Goal: Task Accomplishment & Management: Complete application form

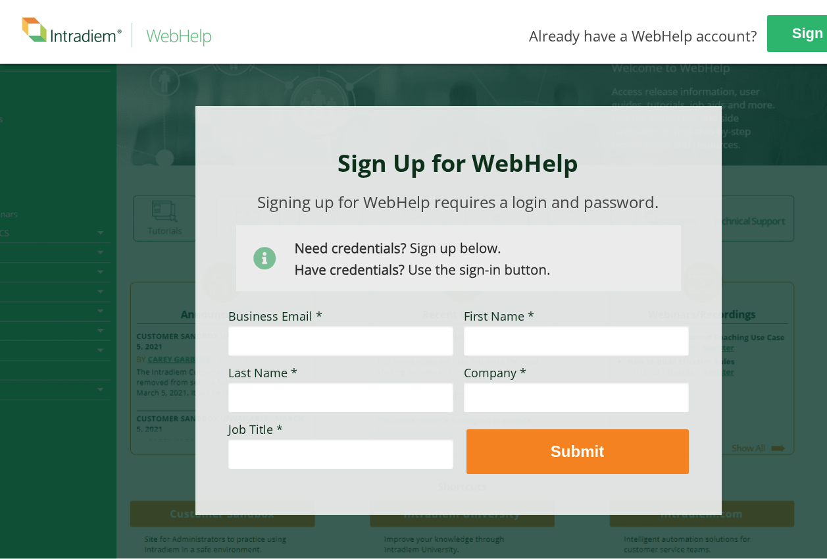
click at [340, 335] on input "Business Email *" at bounding box center [340, 340] width 225 height 30
type input "[PERSON_NAME][EMAIL_ADDRESS][PERSON_NAME][DOMAIN_NAME]"
type input "[PERSON_NAME]"
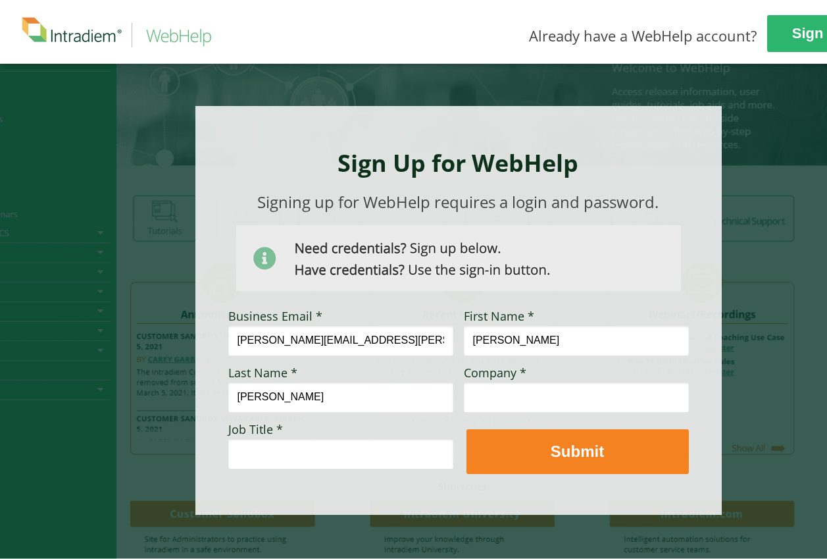
type input "[PERSON_NAME]"
type input "Optum"
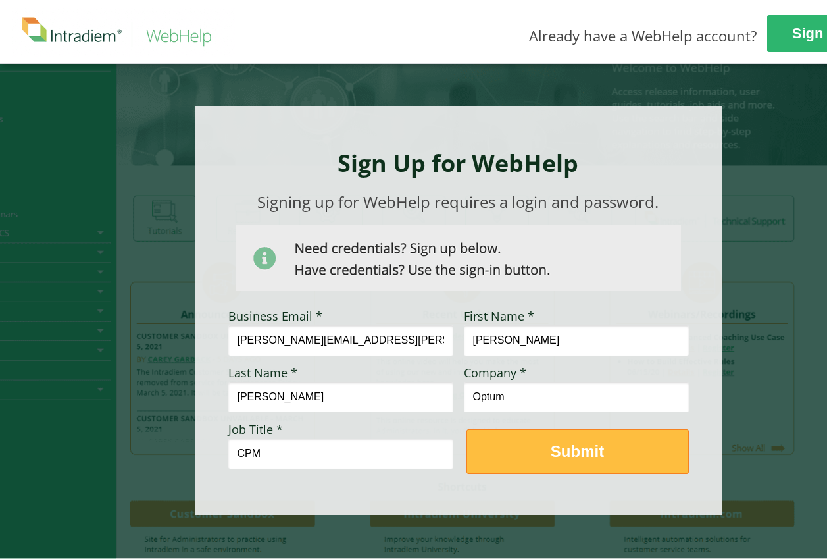
type input "CPM"
click at [562, 453] on strong "Submit" at bounding box center [577, 451] width 53 height 18
